Goal: Transaction & Acquisition: Purchase product/service

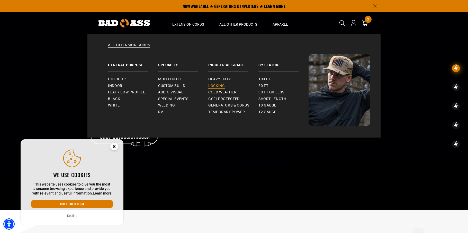
click at [214, 87] on span "Locking" at bounding box center [216, 86] width 16 height 5
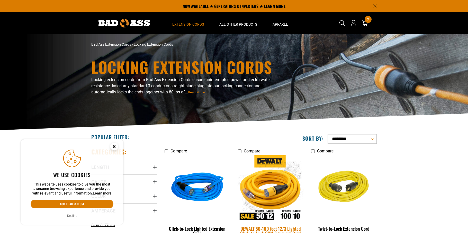
click at [257, 196] on img at bounding box center [270, 188] width 72 height 66
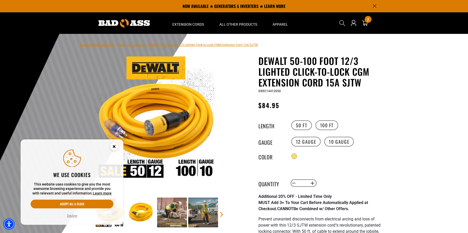
click at [113, 148] on circle "Close this option" at bounding box center [114, 147] width 8 height 8
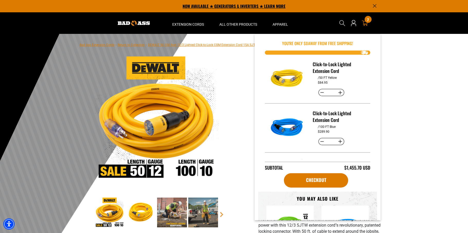
click at [371, 20] on div "7 7 items" at bounding box center [367, 19] width 7 height 7
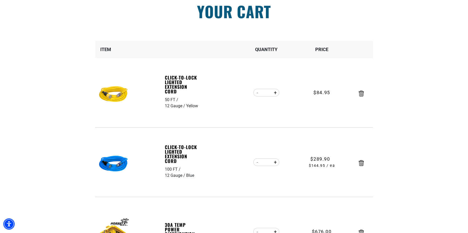
scroll to position [48, 0]
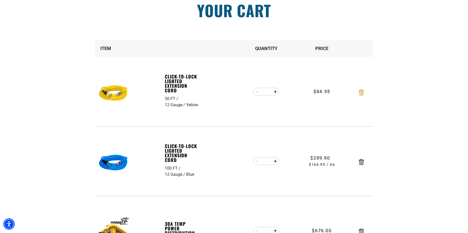
click at [362, 92] on icon "Remove Click-to-Lock Lighted Extension Cord - 50 FT / 12 Gauge / Yellow" at bounding box center [360, 93] width 5 height 6
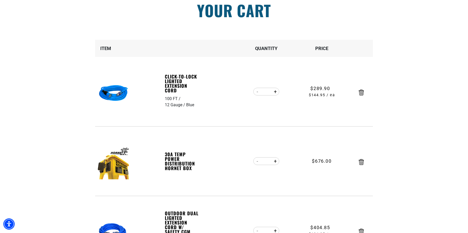
click at [362, 92] on icon "Remove Click-to-Lock Lighted Extension Cord - 100 FT / 12 Gauge / Blue" at bounding box center [360, 93] width 5 height 6
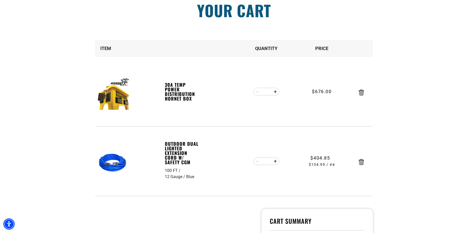
click at [362, 92] on icon "Remove 30A Temp Power Distribution Hornet Box" at bounding box center [360, 93] width 5 height 6
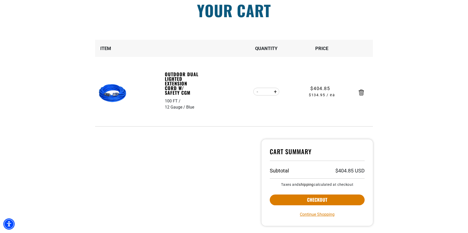
click at [362, 92] on icon "Remove Outdoor Dual Lighted Extension Cord w/ Safety CGM - 100 FT / 12 Gauge / …" at bounding box center [360, 93] width 5 height 6
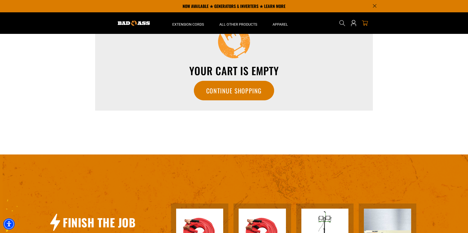
scroll to position [0, 0]
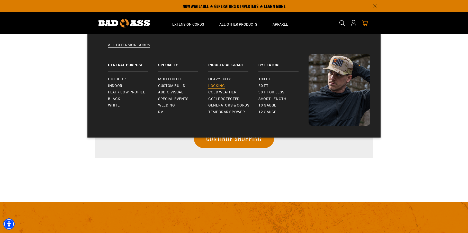
click at [213, 86] on span "Locking" at bounding box center [216, 86] width 16 height 5
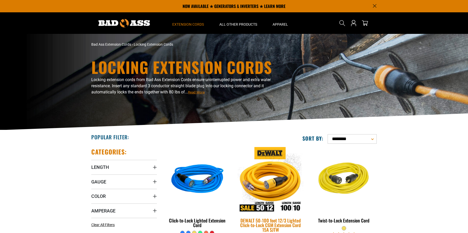
click at [285, 180] on img at bounding box center [270, 180] width 72 height 66
